Goal: Communication & Community: Answer question/provide support

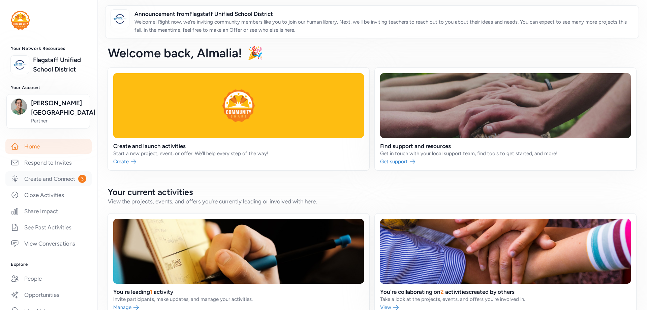
click at [29, 186] on link "Create and Connect 3" at bounding box center [48, 178] width 86 height 15
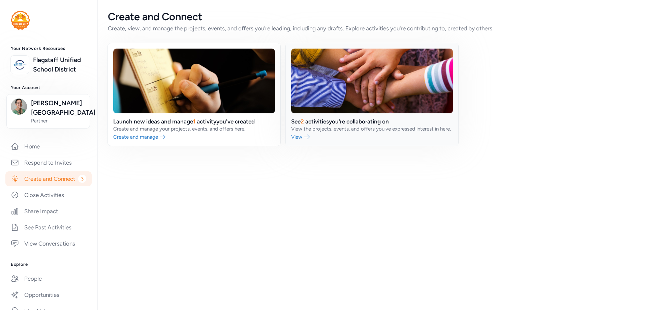
click at [330, 130] on link at bounding box center [372, 94] width 173 height 102
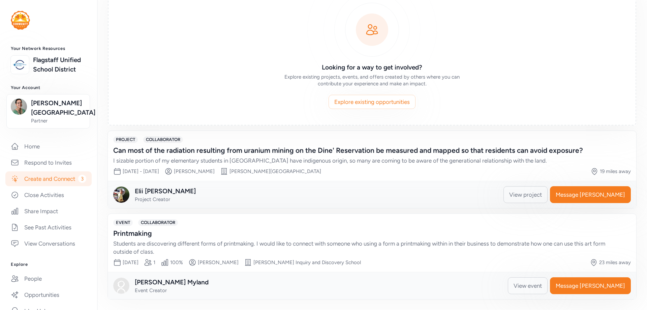
scroll to position [57, 0]
click at [374, 247] on div "Students are discovering different forms of printmaking. I would like to connec…" at bounding box center [365, 247] width 504 height 16
click at [582, 286] on span "Message [PERSON_NAME]" at bounding box center [590, 285] width 69 height 8
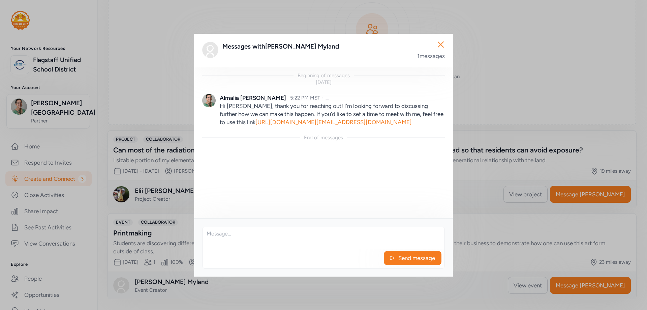
click at [287, 171] on div "Beginning of messages [DATE] [PERSON_NAME][GEOGRAPHIC_DATA] 5:22 PM MST · ... H…" at bounding box center [323, 143] width 259 height 152
click at [302, 232] on textarea at bounding box center [323, 238] width 242 height 22
paste textarea "[PERSON_NAME], I apologize for not making the meeting this morning. May we resc…"
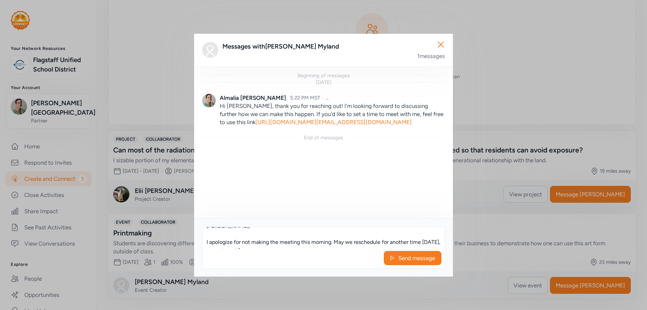
scroll to position [13, 0]
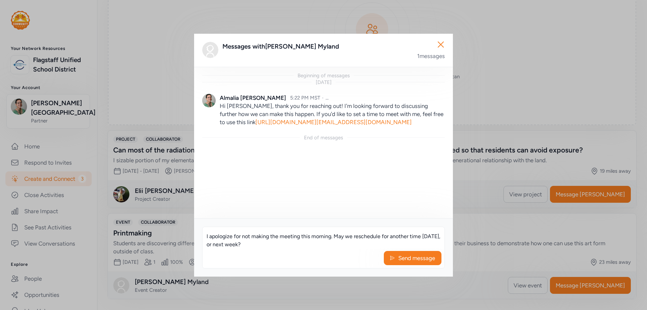
drag, startPoint x: 331, startPoint y: 237, endPoint x: 300, endPoint y: 237, distance: 31.0
click at [300, 237] on textarea "[PERSON_NAME], I apologize for not making the meeting this morning. May we resc…" at bounding box center [323, 238] width 242 height 22
click at [423, 237] on textarea "[PERSON_NAME], I apologize for not making the meeting on the 19th. May we resch…" at bounding box center [323, 238] width 242 height 22
click at [252, 244] on textarea "[PERSON_NAME], I apologize for not making the meeting on the 19th. May we resch…" at bounding box center [323, 238] width 242 height 22
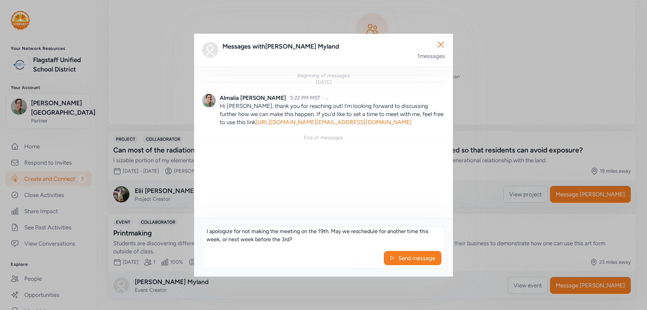
scroll to position [0, 0]
drag, startPoint x: 222, startPoint y: 243, endPoint x: 317, endPoint y: 232, distance: 96.3
click at [317, 232] on textarea "[PERSON_NAME], I apologize for not making the meeting on the 19th. May we resch…" at bounding box center [323, 238] width 242 height 22
click at [330, 235] on textarea "[PERSON_NAME], I apologize for not making the meeting on the 19th. May we resch…" at bounding box center [323, 238] width 242 height 22
click at [207, 233] on textarea "[PERSON_NAME], I apologize for not making the meeting on the 19th. May we resch…" at bounding box center [323, 238] width 242 height 22
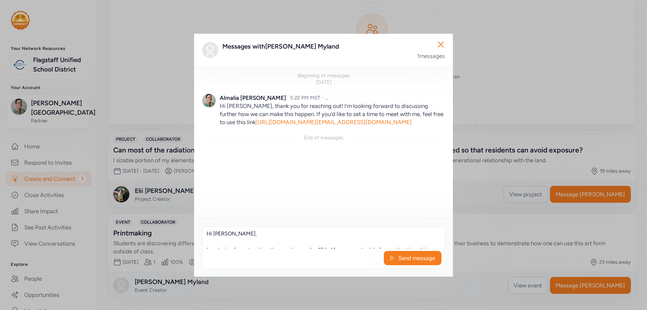
scroll to position [13, 0]
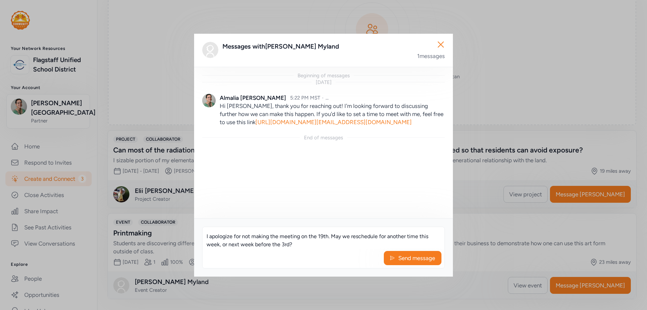
click at [329, 235] on textarea "Hi [PERSON_NAME], I apologize for not making the meeting on the 19th. May we re…" at bounding box center [323, 238] width 242 height 22
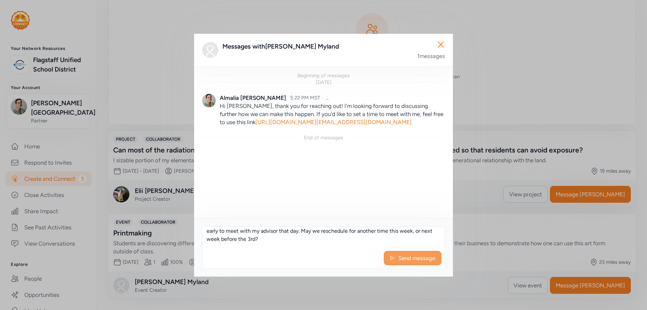
type textarea "Hi [PERSON_NAME], I apologize for not making the meeting on the 19th; I am also…"
click at [420, 257] on span "Send message" at bounding box center [417, 258] width 38 height 8
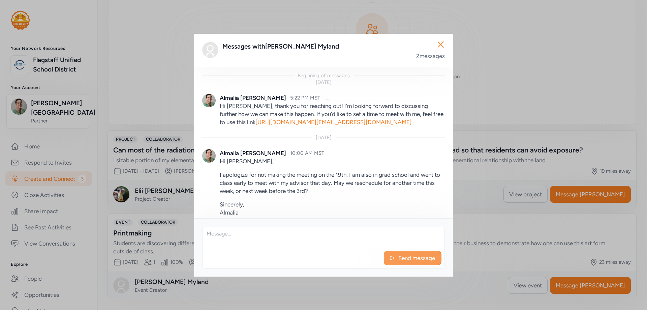
scroll to position [34, 0]
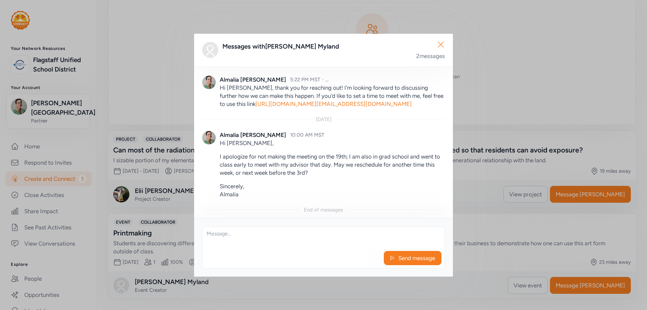
click at [442, 40] on icon "button" at bounding box center [440, 44] width 11 height 11
